Goal: Navigation & Orientation: Understand site structure

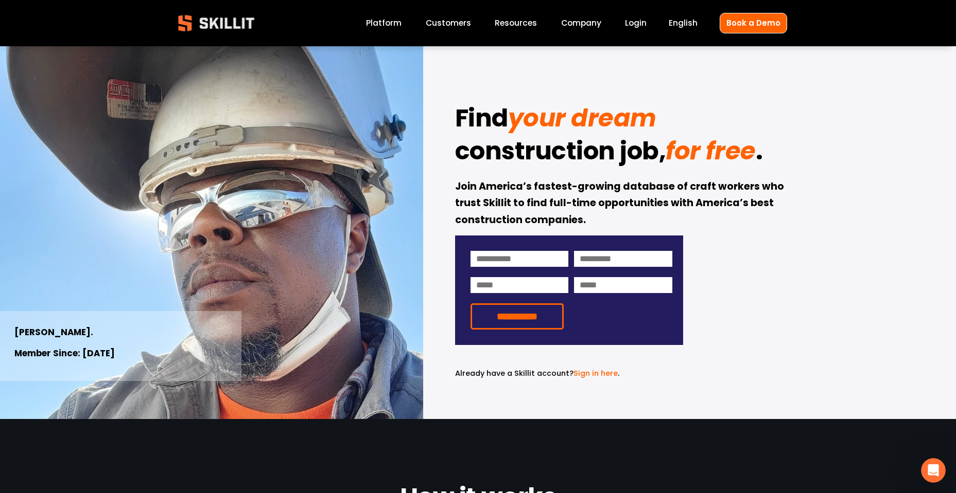
click at [385, 26] on link "Platform" at bounding box center [384, 23] width 36 height 14
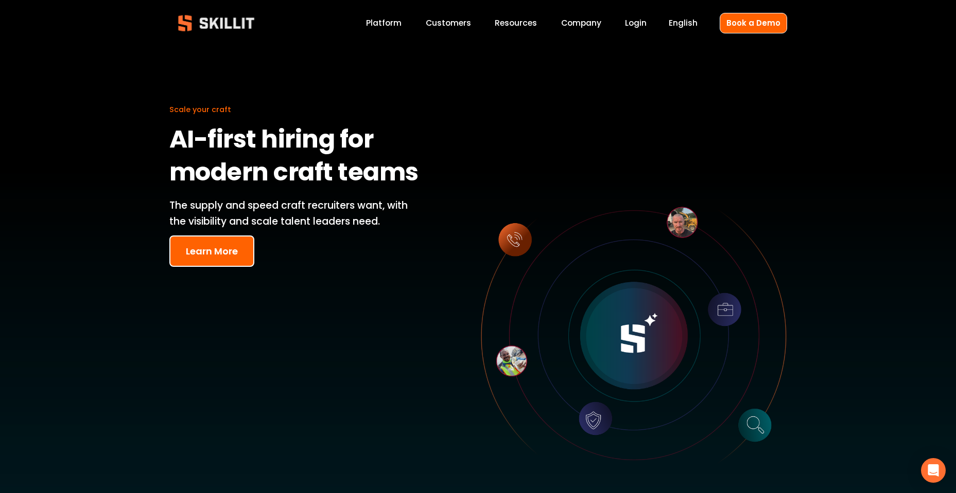
click at [460, 19] on link "Customers" at bounding box center [448, 23] width 45 height 14
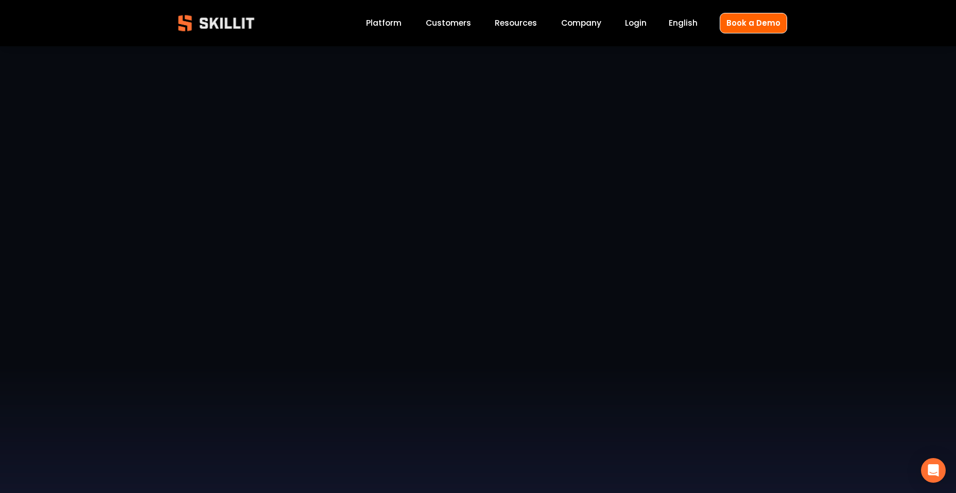
click at [511, 20] on span "Resources" at bounding box center [515, 23] width 42 height 12
click at [571, 20] on link "Company" at bounding box center [581, 23] width 40 height 14
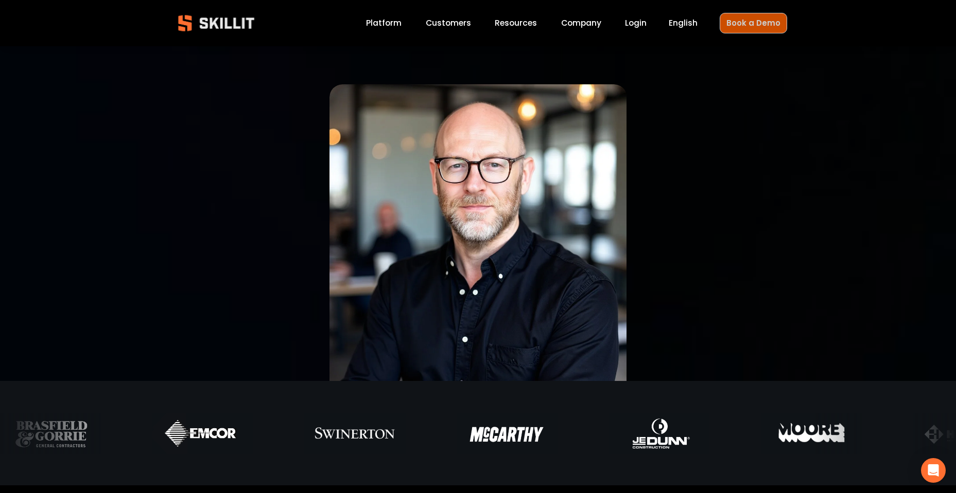
click at [731, 24] on link "Book a Demo" at bounding box center [752, 23] width 67 height 20
